Goal: Information Seeking & Learning: Learn about a topic

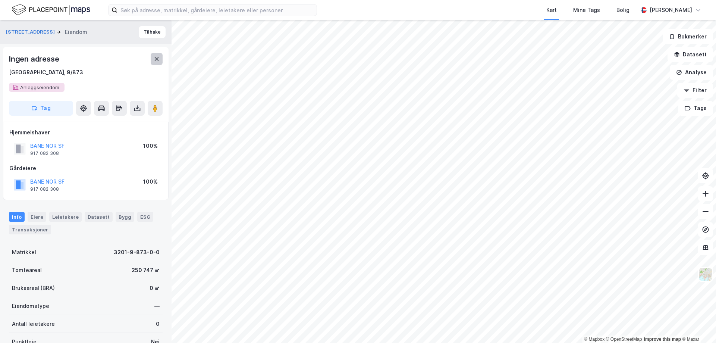
click at [154, 59] on icon at bounding box center [157, 59] width 6 height 6
click at [156, 59] on icon at bounding box center [157, 59] width 4 height 4
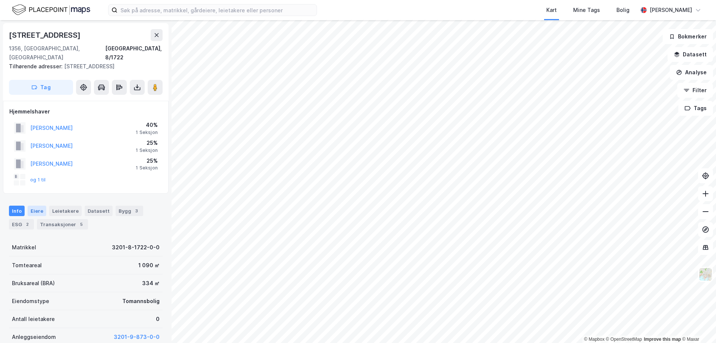
click at [34, 205] on div "Eiere" at bounding box center [37, 210] width 19 height 10
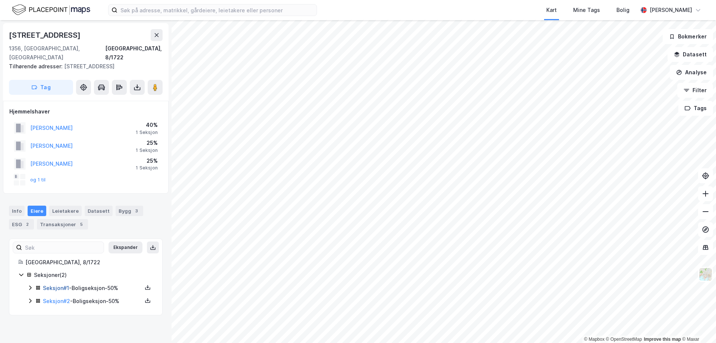
click at [51, 285] on link "Seksjon # 1" at bounding box center [56, 288] width 26 height 6
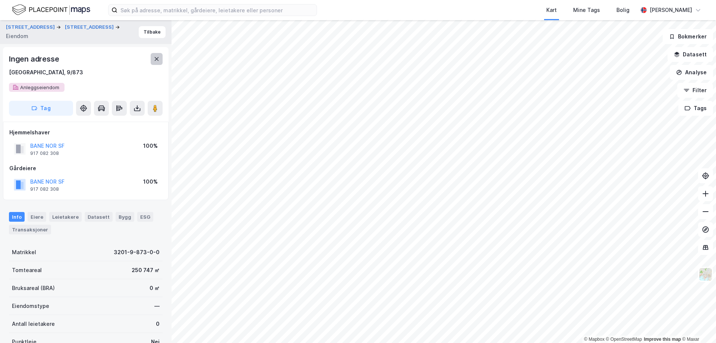
click at [157, 61] on icon at bounding box center [157, 59] width 6 height 6
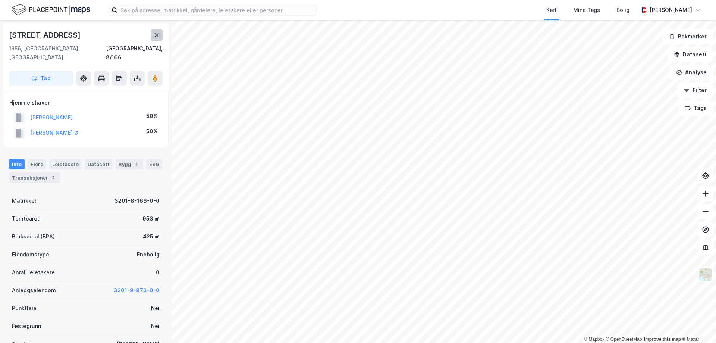
click at [155, 34] on icon at bounding box center [157, 35] width 6 height 6
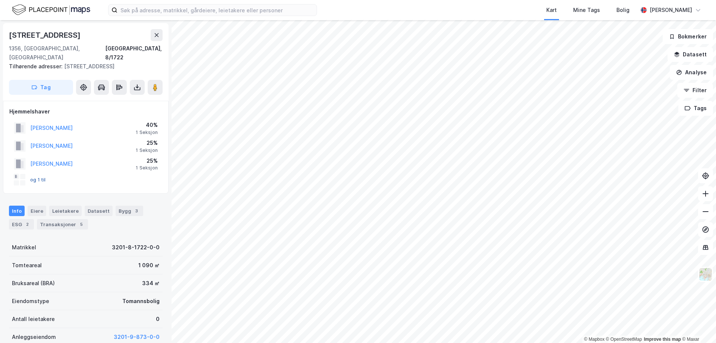
click at [0, 0] on button "og 1 til" at bounding box center [0, 0] width 0 height 0
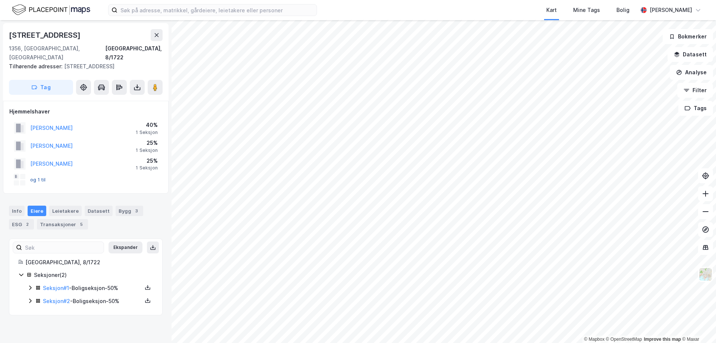
click at [0, 0] on button "og 1 til" at bounding box center [0, 0] width 0 height 0
click at [30, 298] on icon at bounding box center [30, 301] width 6 height 6
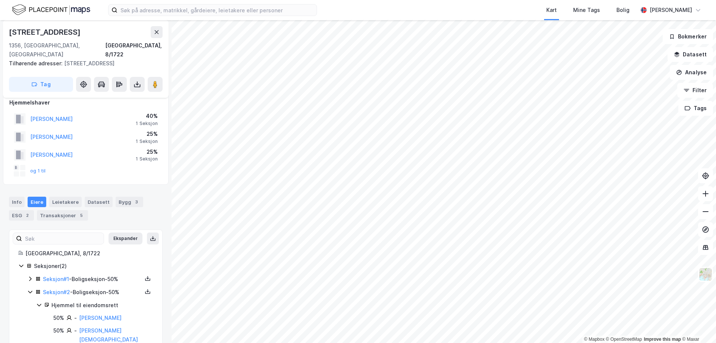
scroll to position [10, 0]
click at [30, 273] on div "Seksjon # 1 - Boligseksjon - 50%" at bounding box center [90, 277] width 126 height 9
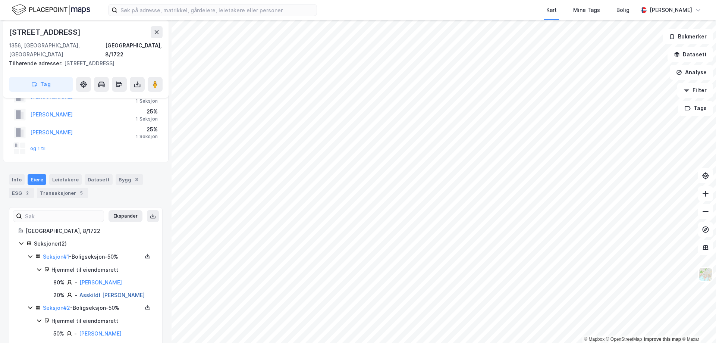
scroll to position [48, 0]
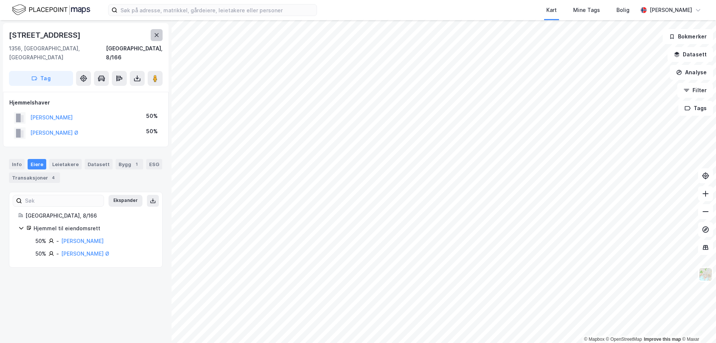
click at [152, 32] on button at bounding box center [157, 35] width 12 height 12
click at [59, 175] on div "Info Eiere Leietakere Datasett Bygg 1 ESG 1 Transaksjoner 6" at bounding box center [86, 168] width 172 height 36
click at [62, 172] on div "Transaksjoner 6" at bounding box center [62, 177] width 51 height 10
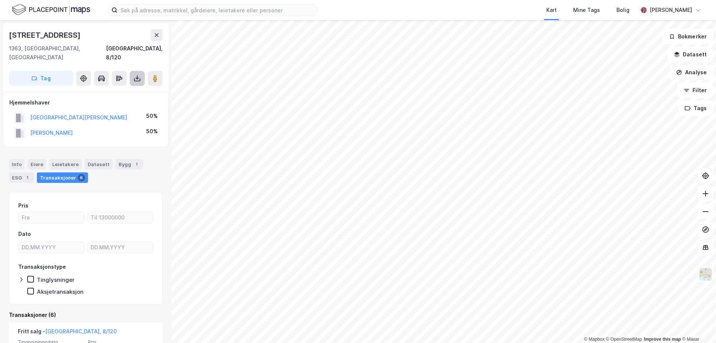
click at [139, 75] on icon at bounding box center [136, 78] width 7 height 7
click at [103, 90] on div "Last ned grunnbok" at bounding box center [100, 93] width 43 height 6
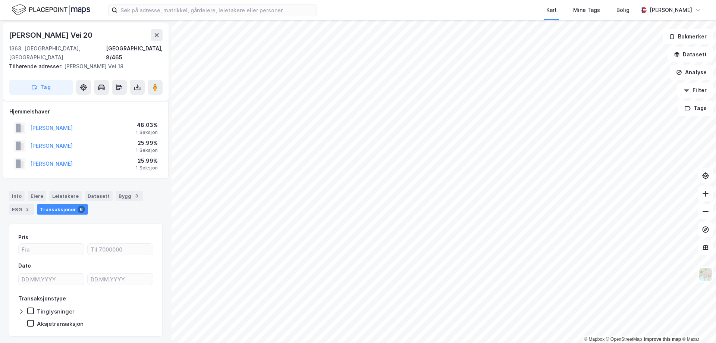
scroll to position [3, 0]
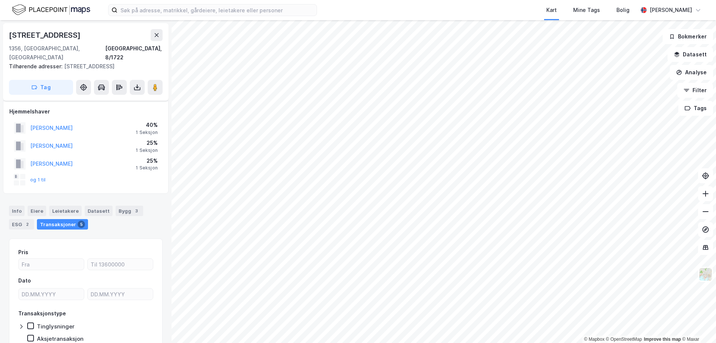
scroll to position [3, 0]
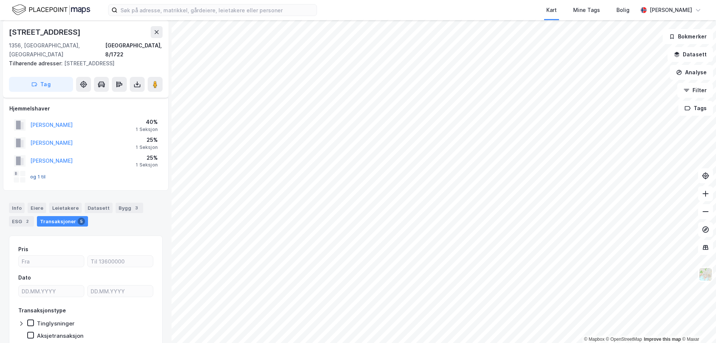
click at [0, 0] on button "og 1 til" at bounding box center [0, 0] width 0 height 0
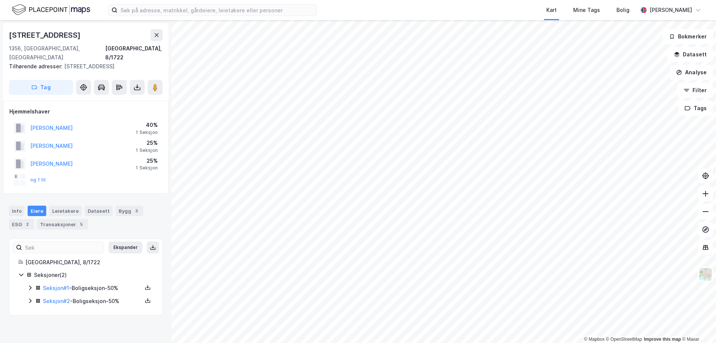
click at [31, 298] on icon at bounding box center [30, 300] width 2 height 4
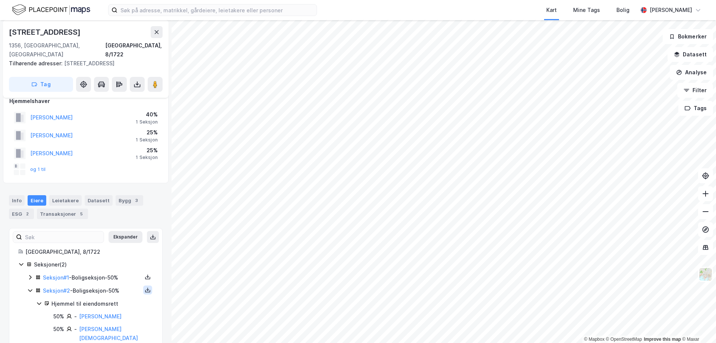
click at [145, 287] on icon at bounding box center [148, 290] width 6 height 6
click at [115, 261] on div "Grunnbok" at bounding box center [107, 267] width 66 height 18
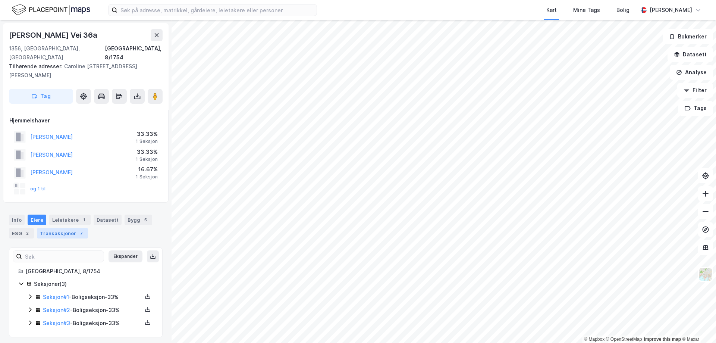
click at [52, 228] on div "Transaksjoner 7" at bounding box center [62, 233] width 51 height 10
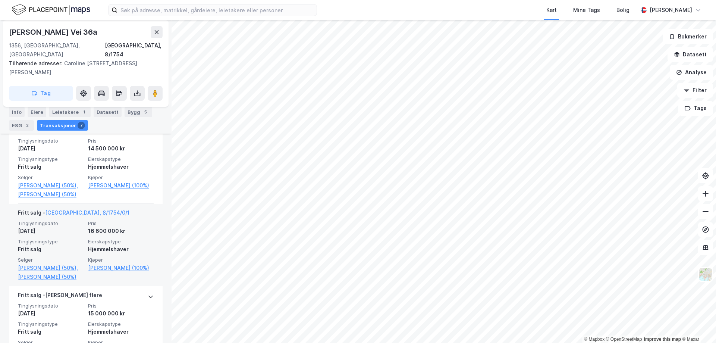
scroll to position [594, 0]
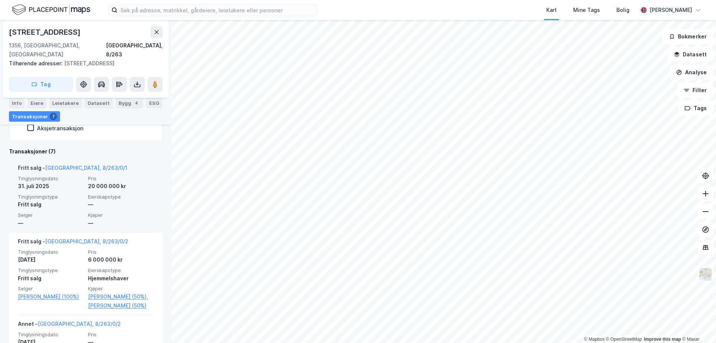
scroll to position [213, 0]
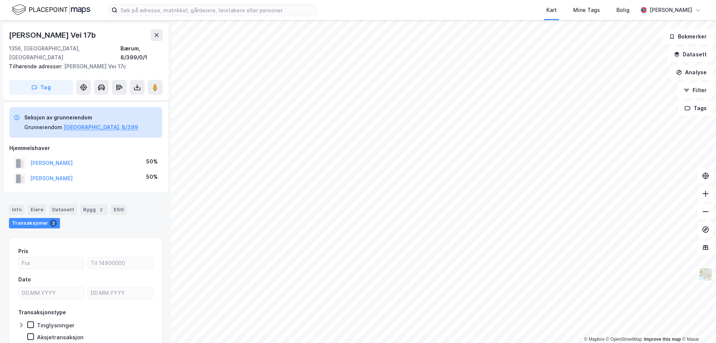
scroll to position [25, 0]
